Goal: Check status: Check status

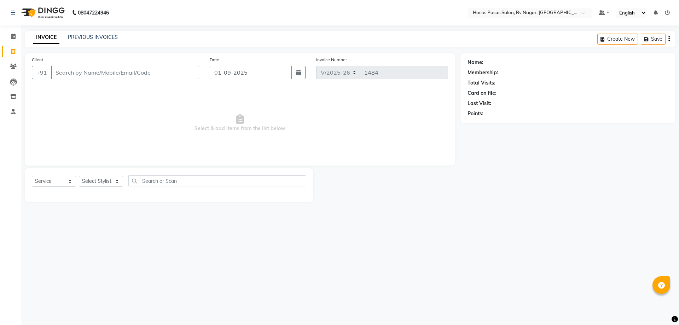
select select "6056"
select select "service"
click at [87, 39] on link "PREVIOUS INVOICES" at bounding box center [93, 37] width 50 height 6
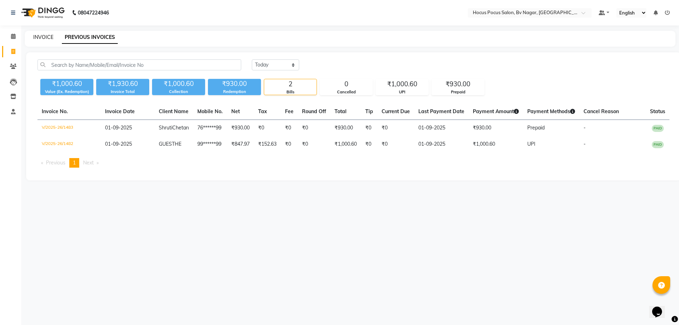
click at [43, 34] on link "INVOICE" at bounding box center [43, 37] width 20 height 6
select select "service"
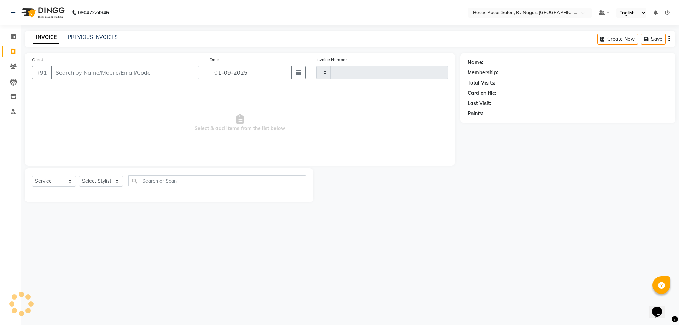
type input "1484"
select select "6056"
click at [93, 37] on link "PREVIOUS INVOICES" at bounding box center [93, 37] width 50 height 6
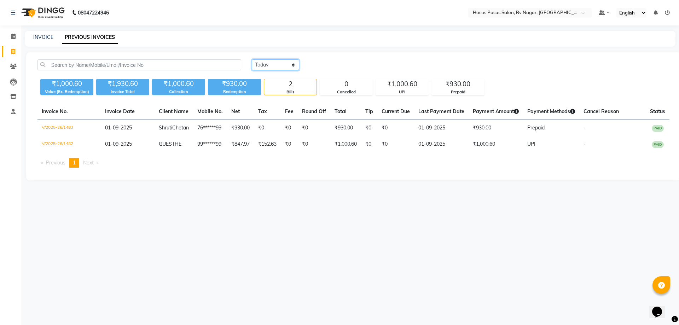
drag, startPoint x: 276, startPoint y: 63, endPoint x: 275, endPoint y: 69, distance: 6.7
click at [276, 63] on select "[DATE] [DATE] Custom Range" at bounding box center [275, 64] width 47 height 11
select select "range"
click at [252, 59] on select "[DATE] [DATE] Custom Range" at bounding box center [275, 64] width 47 height 11
click at [335, 61] on input "01-09-2025" at bounding box center [333, 65] width 50 height 10
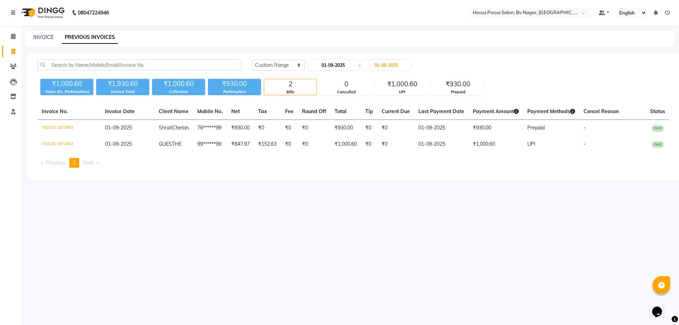
select select "9"
select select "2025"
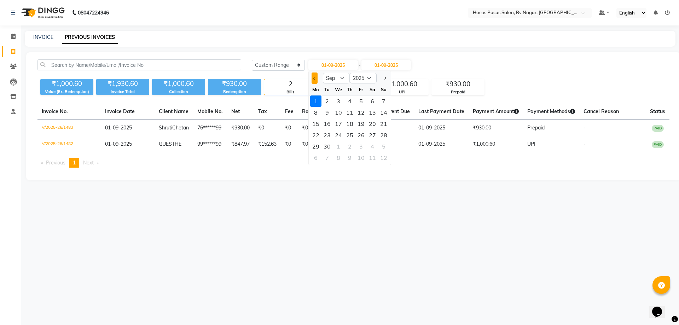
click at [314, 78] on span "Previous month" at bounding box center [314, 78] width 3 height 3
select select "8"
click at [358, 100] on div "1" at bounding box center [361, 101] width 11 height 11
type input "[DATE]"
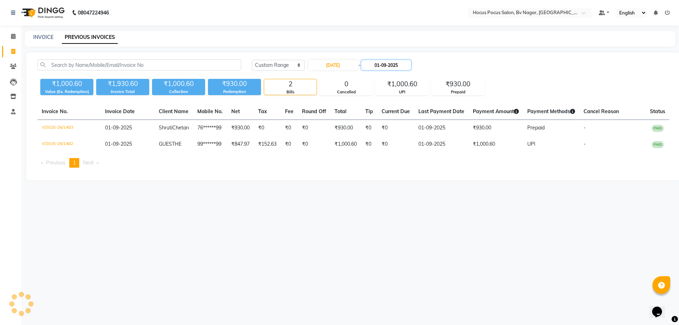
click at [403, 65] on input "01-09-2025" at bounding box center [387, 65] width 50 height 10
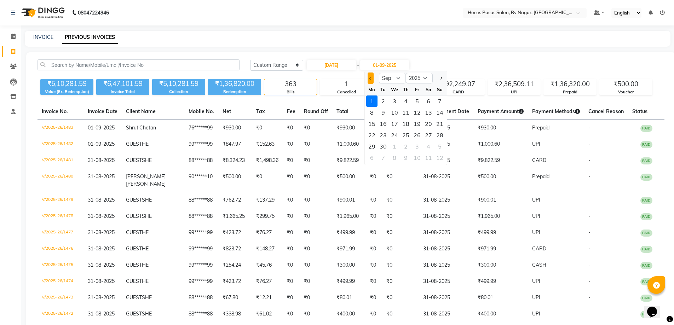
click at [371, 79] on span "Previous month" at bounding box center [370, 78] width 3 height 3
select select "8"
click at [436, 147] on div "31" at bounding box center [439, 146] width 11 height 11
type input "31-08-2025"
